Goal: Task Accomplishment & Management: Manage account settings

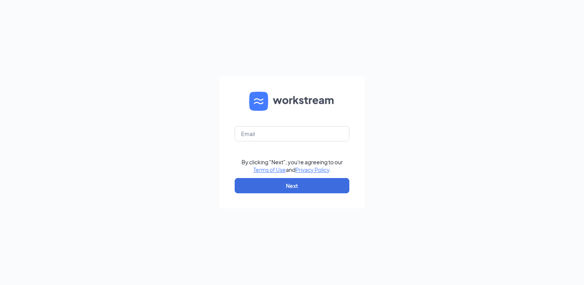
click at [277, 123] on form "By clicking "Next", you're agreeing to our Terms of Use and Privacy Policy . Ne…" at bounding box center [291, 142] width 145 height 132
click at [270, 132] on input "text" at bounding box center [292, 133] width 115 height 15
type input "[EMAIL_ADDRESS][DOMAIN_NAME]"
click at [278, 160] on div "By clicking "Next", you're agreeing to our Terms of Use and Privacy Policy ." at bounding box center [291, 165] width 101 height 15
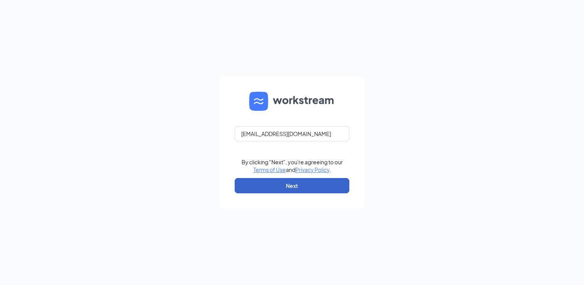
click at [260, 191] on button "Next" at bounding box center [292, 185] width 115 height 15
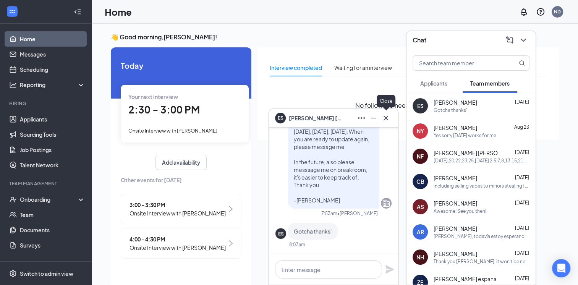
click at [390, 118] on icon "Cross" at bounding box center [385, 117] width 9 height 9
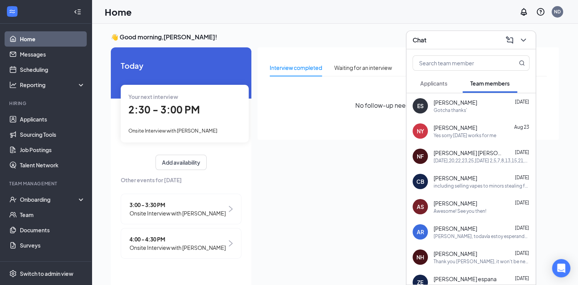
click at [521, 43] on icon "ChevronDown" at bounding box center [523, 40] width 9 height 9
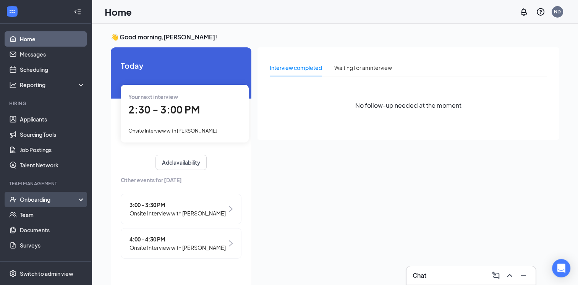
click at [61, 193] on div "Onboarding" at bounding box center [46, 199] width 92 height 15
click at [52, 213] on link "Overview" at bounding box center [52, 214] width 65 height 15
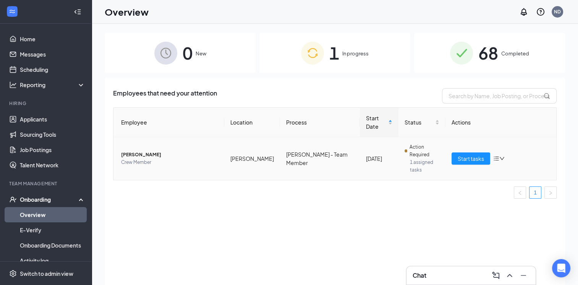
click at [120, 140] on td "[PERSON_NAME] Crew Member" at bounding box center [168, 158] width 111 height 43
click at [458, 51] on img at bounding box center [461, 53] width 23 height 23
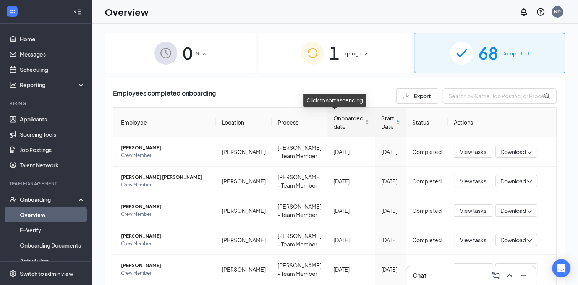
click at [333, 122] on span "Onboarded date" at bounding box center [348, 122] width 30 height 17
click at [131, 184] on span "Crew Member" at bounding box center [165, 185] width 89 height 8
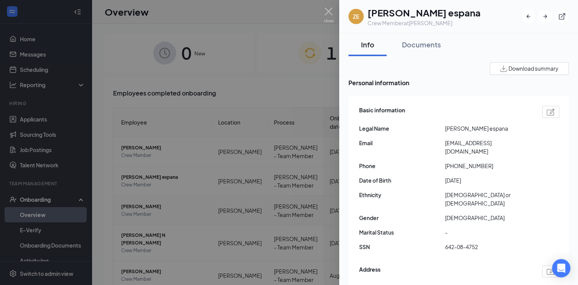
click at [264, 148] on div at bounding box center [289, 142] width 578 height 285
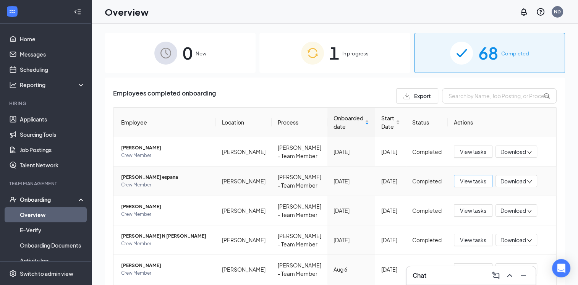
click at [471, 178] on span "View tasks" at bounding box center [473, 181] width 26 height 8
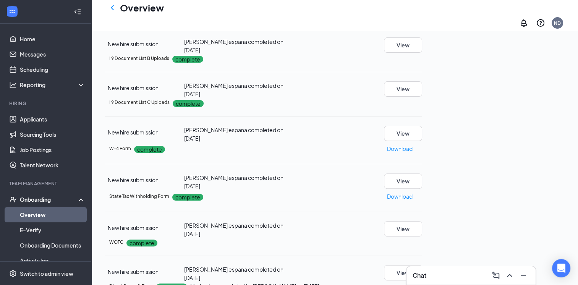
scroll to position [139, 0]
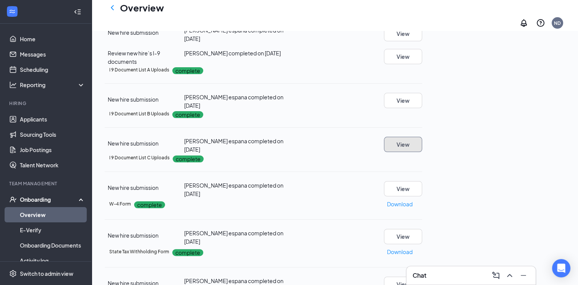
click at [422, 152] on button "View" at bounding box center [403, 144] width 38 height 15
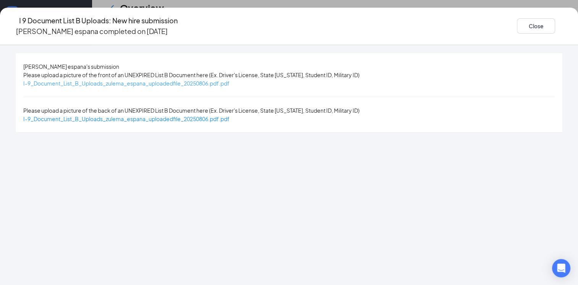
click at [176, 83] on span "I-9_Document_List_B_Uploads_zulema_espana_uploadedfile_20250806.pdf.pdf" at bounding box center [126, 83] width 206 height 7
click at [517, 22] on button "Close" at bounding box center [536, 25] width 38 height 15
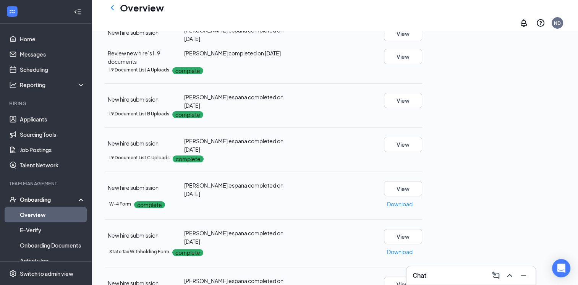
click at [422, 114] on icon "Ellipses" at bounding box center [422, 114] width 0 height 0
click at [529, 228] on button "Restart" at bounding box center [537, 224] width 31 height 12
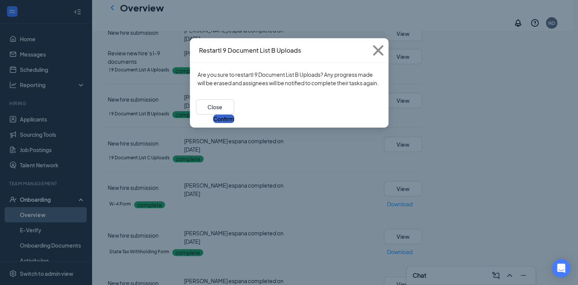
click at [234, 115] on button "Confirm" at bounding box center [223, 119] width 21 height 8
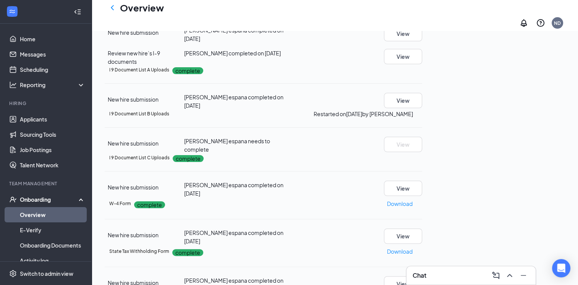
click at [49, 212] on link "Overview" at bounding box center [52, 214] width 65 height 15
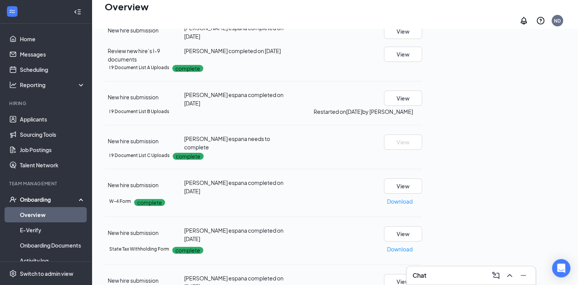
scroll to position [34, 0]
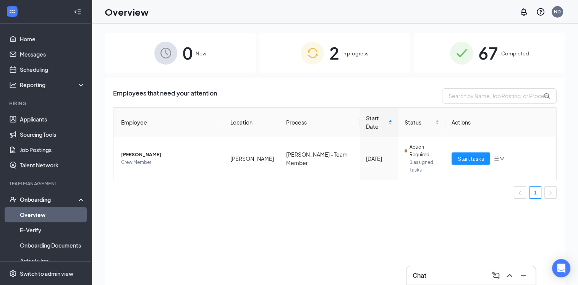
click at [361, 44] on div "2 In progress" at bounding box center [334, 53] width 151 height 40
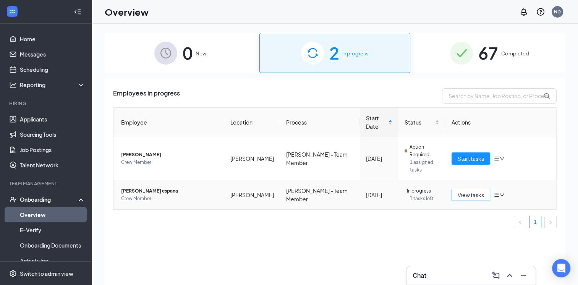
click at [460, 191] on span "View tasks" at bounding box center [471, 195] width 26 height 8
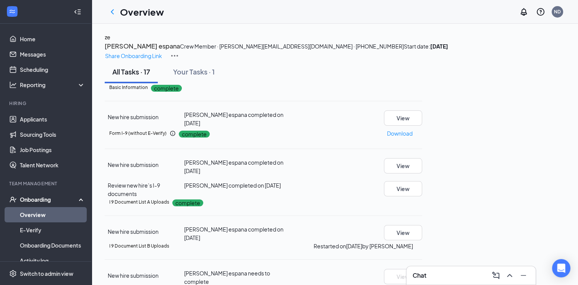
click at [430, 139] on icon "Ellipses" at bounding box center [426, 138] width 7 height 2
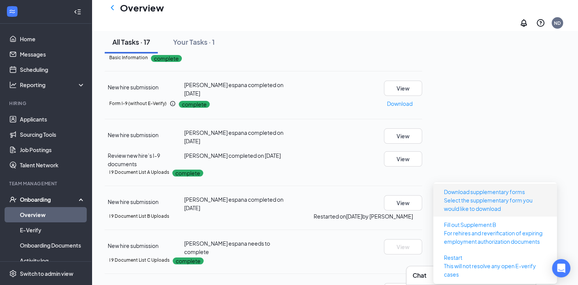
scroll to position [38, 0]
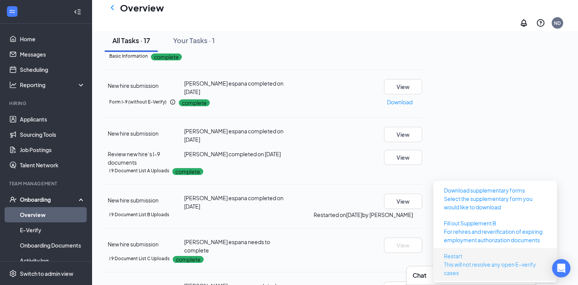
click at [456, 252] on span "Restart" at bounding box center [453, 256] width 18 height 8
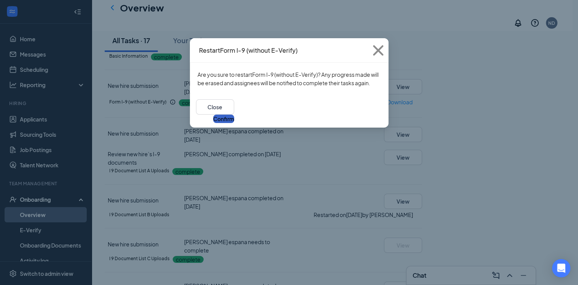
click at [234, 115] on button "Confirm" at bounding box center [223, 119] width 21 height 8
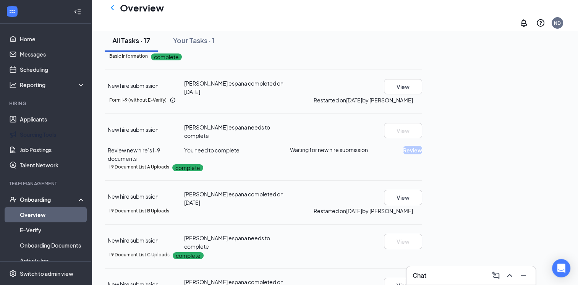
drag, startPoint x: 10, startPoint y: 145, endPoint x: 0, endPoint y: 192, distance: 48.0
click at [20, 145] on link "Job Postings" at bounding box center [52, 149] width 65 height 15
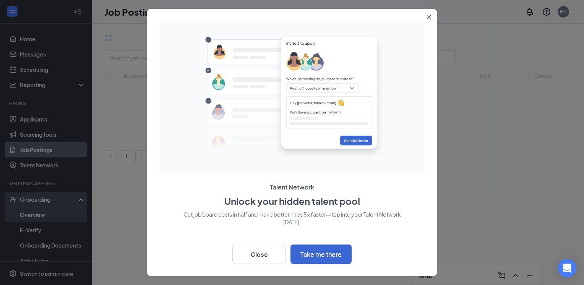
click at [47, 218] on div at bounding box center [292, 142] width 584 height 285
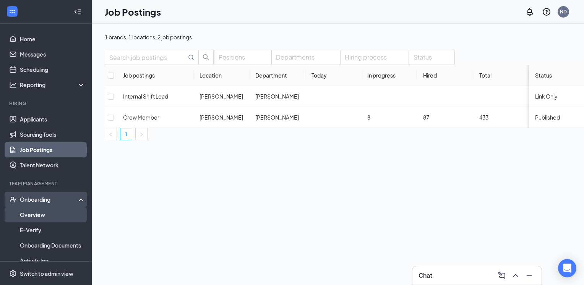
click at [21, 213] on link "Overview" at bounding box center [52, 214] width 65 height 15
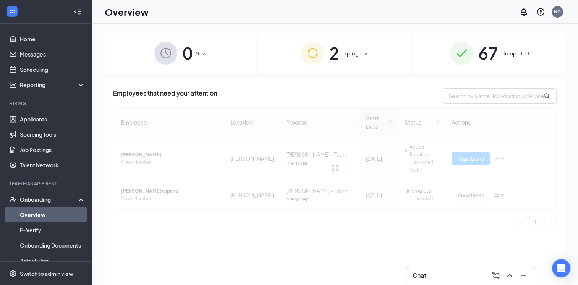
click at [296, 48] on div "2 In progress" at bounding box center [334, 53] width 151 height 40
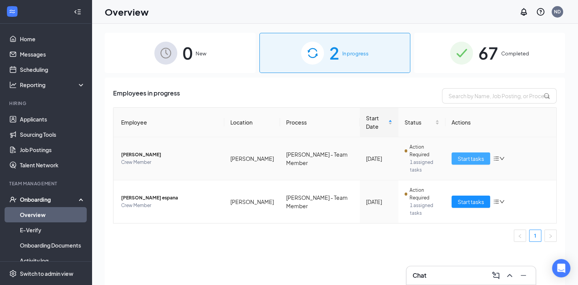
click at [471, 154] on span "Start tasks" at bounding box center [471, 158] width 26 height 8
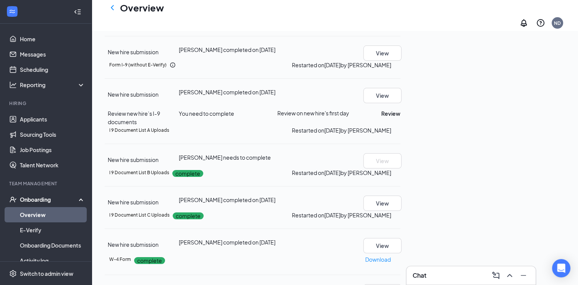
scroll to position [74, 0]
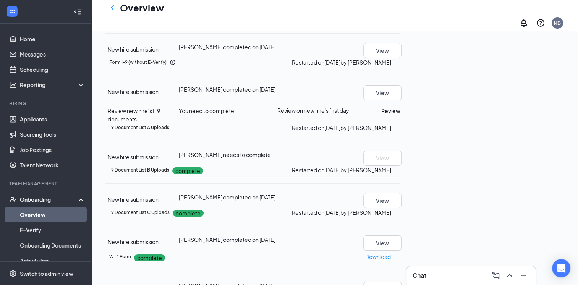
click at [400, 62] on icon "Ellipses" at bounding box center [400, 62] width 0 height 0
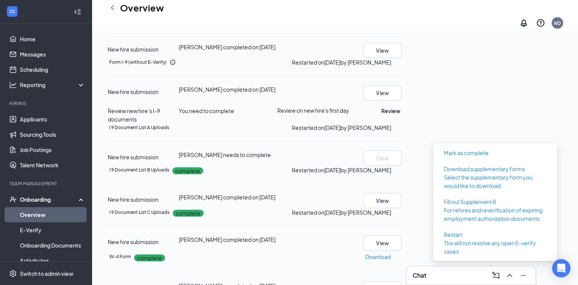
click at [400, 24] on div "Basic Information complete" at bounding box center [254, 20] width 291 height 8
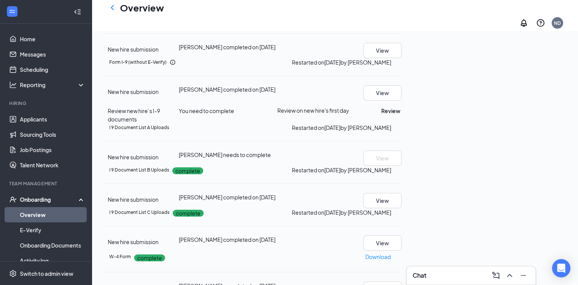
click at [400, 24] on div "Basic Information complete" at bounding box center [254, 20] width 291 height 8
click at [400, 58] on div "Basic Information complete New hire submission [PERSON_NAME] completed on [DATE…" at bounding box center [253, 37] width 296 height 42
click at [400, 20] on icon "Ellipses" at bounding box center [400, 20] width 0 height 0
click at [400, 62] on icon "Ellipses" at bounding box center [400, 62] width 0 height 0
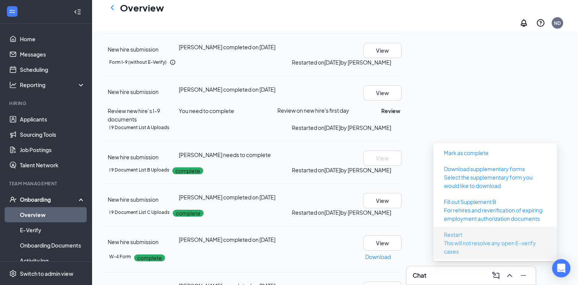
click at [457, 230] on span "Restart" at bounding box center [453, 234] width 18 height 8
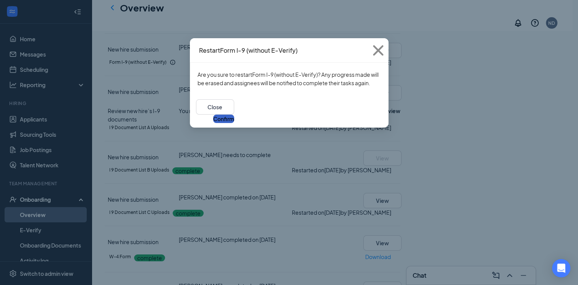
click at [234, 115] on button "Confirm" at bounding box center [223, 119] width 21 height 8
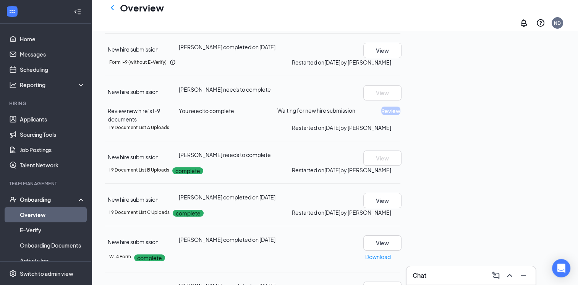
click at [400, 24] on div "Basic Information complete" at bounding box center [254, 20] width 291 height 8
click at [408, 25] on icon "Ellipses" at bounding box center [404, 25] width 7 height 2
click at [520, 102] on li "Restart" at bounding box center [538, 96] width 40 height 16
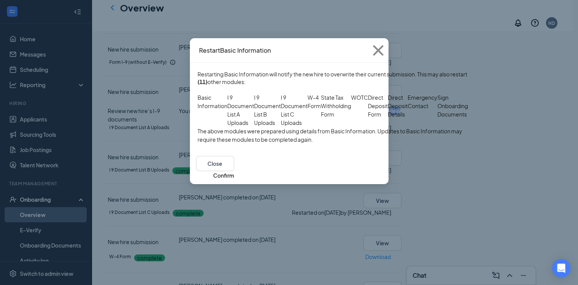
scroll to position [0, 0]
click at [376, 45] on icon "Cross" at bounding box center [378, 50] width 21 height 21
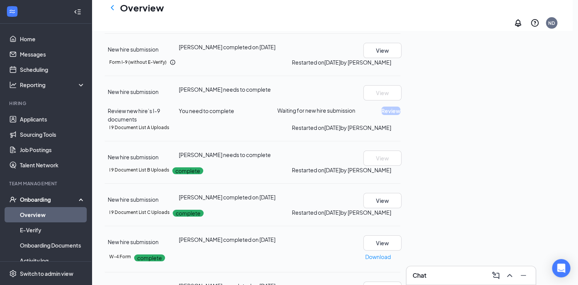
scroll to position [0, 0]
click at [401, 58] on button "View" at bounding box center [382, 50] width 38 height 15
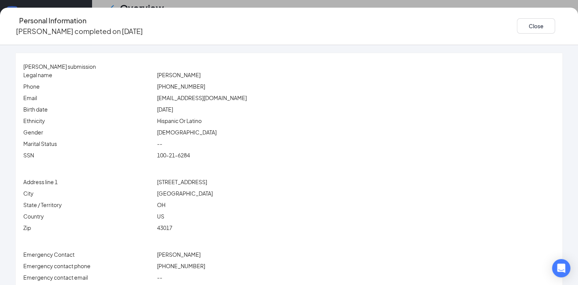
scroll to position [18, 0]
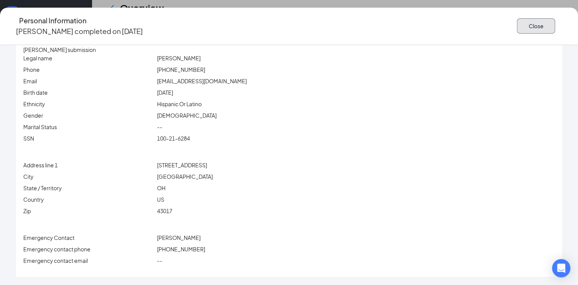
click at [517, 24] on button "Close" at bounding box center [536, 25] width 38 height 15
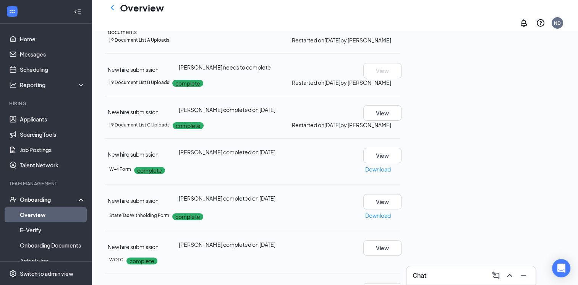
click at [403, 178] on div "Personal Information [PERSON_NAME] completed on [DATE] Close [PERSON_NAME] subm…" at bounding box center [289, 142] width 578 height 285
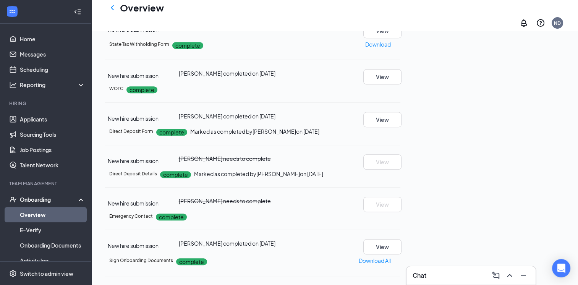
scroll to position [335, 0]
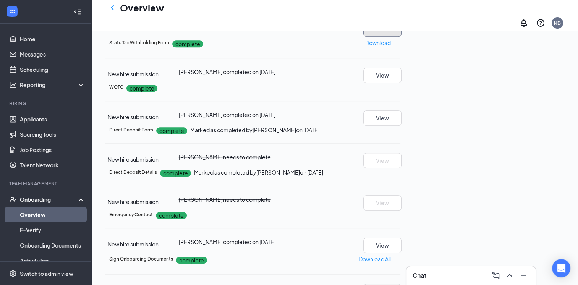
click at [401, 37] on button "View" at bounding box center [382, 28] width 38 height 15
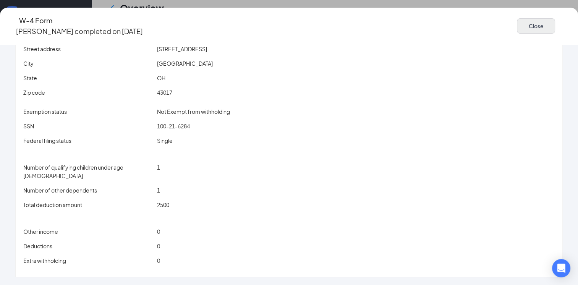
scroll to position [411, 0]
click at [517, 24] on button "Close" at bounding box center [536, 25] width 38 height 15
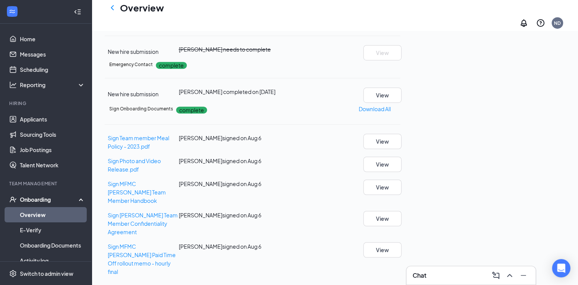
scroll to position [646, 0]
click at [401, 103] on button "View" at bounding box center [382, 94] width 38 height 15
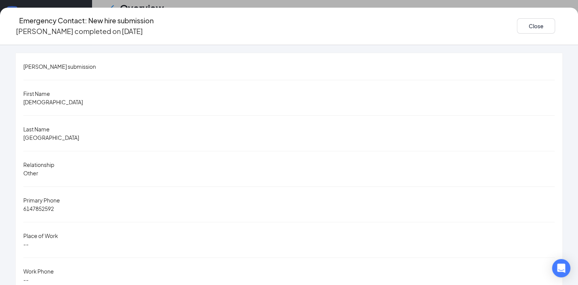
scroll to position [663, 0]
click at [517, 19] on button "Close" at bounding box center [536, 25] width 38 height 15
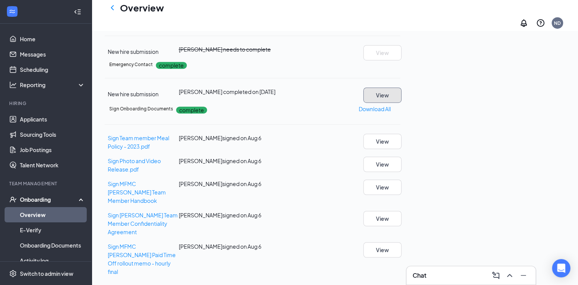
scroll to position [662, 0]
click at [147, 258] on span "Sign MFMC [PERSON_NAME] Paid Time Off rollout memo - hourly final" at bounding box center [142, 259] width 68 height 32
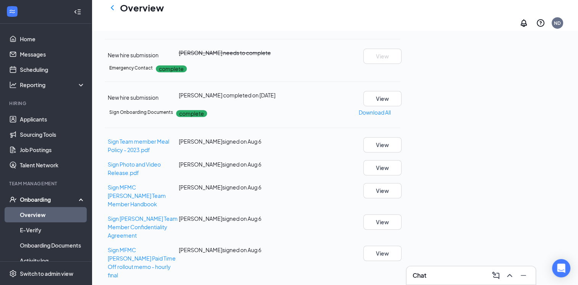
scroll to position [663, 0]
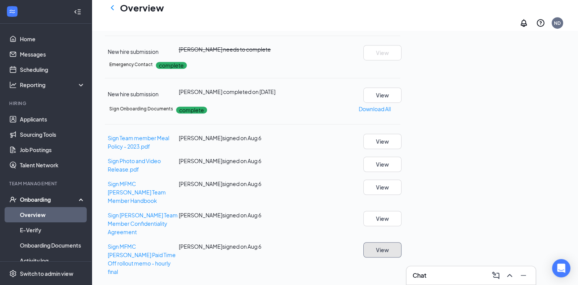
click at [401, 257] on button "View" at bounding box center [382, 249] width 38 height 15
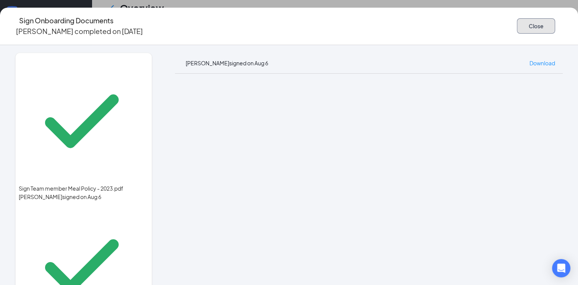
click at [517, 24] on button "Close" at bounding box center [536, 25] width 38 height 15
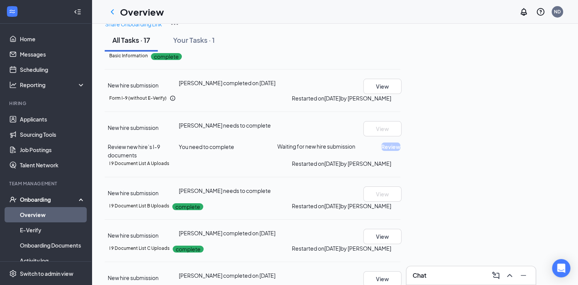
scroll to position [0, 0]
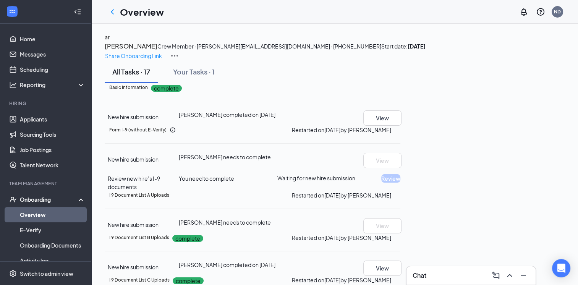
click at [408, 93] on icon "Ellipses" at bounding box center [404, 92] width 7 height 2
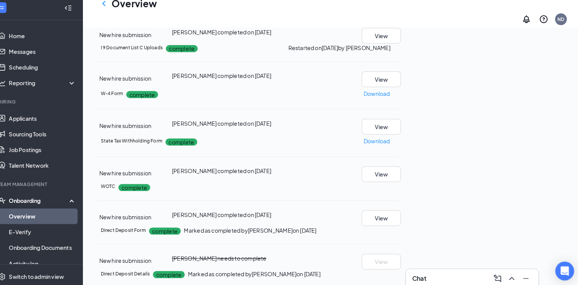
scroll to position [236, 0]
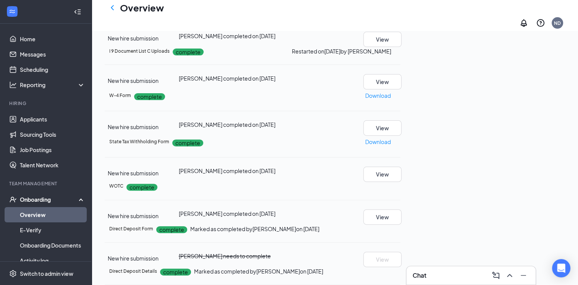
drag, startPoint x: 438, startPoint y: 160, endPoint x: 402, endPoint y: 153, distance: 37.0
click at [400, 153] on div "Basic Information complete New hire submission [PERSON_NAME] completed on [DATE…" at bounding box center [253, 189] width 296 height 671
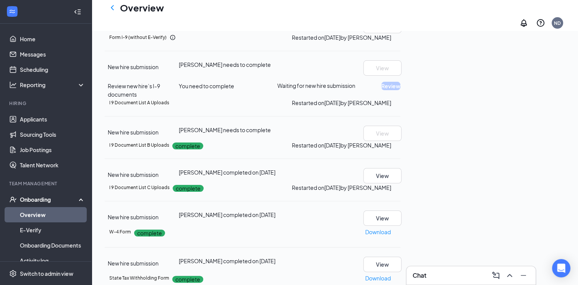
scroll to position [28, 0]
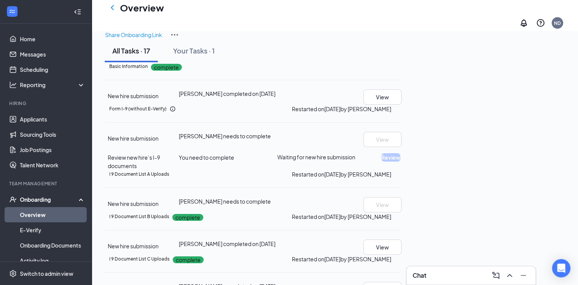
click at [39, 214] on link "Overview" at bounding box center [52, 214] width 65 height 15
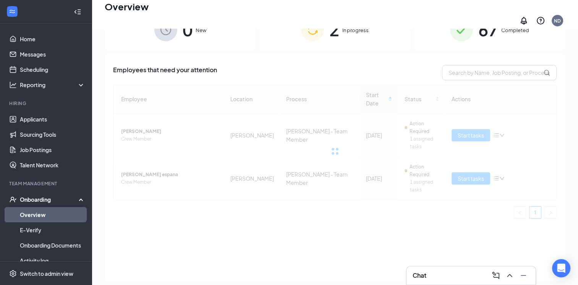
click at [371, 31] on div "2 In progress" at bounding box center [334, 30] width 151 height 40
